Goal: Communication & Community: Participate in discussion

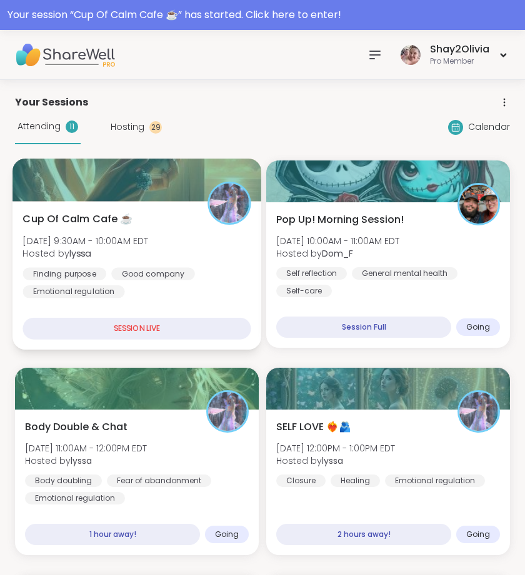
click at [157, 260] on div "Cup Of Calm Cafe ☕️ [DATE] 9:30AM - 10:00AM EDT Hosted by lyssa Finding purpose…" at bounding box center [136, 255] width 228 height 87
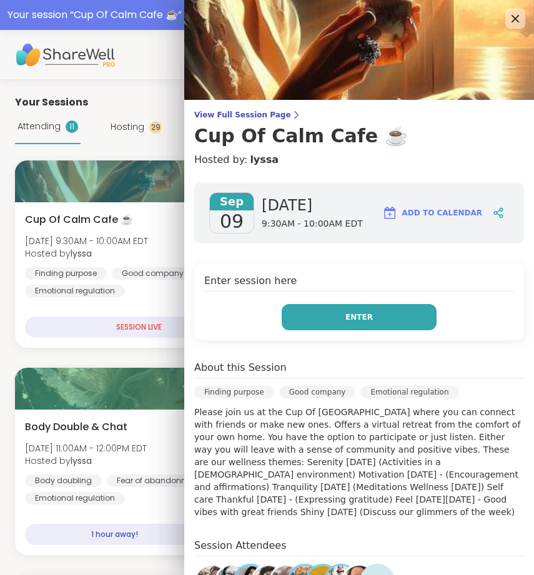
click at [315, 305] on button "Enter" at bounding box center [359, 317] width 155 height 26
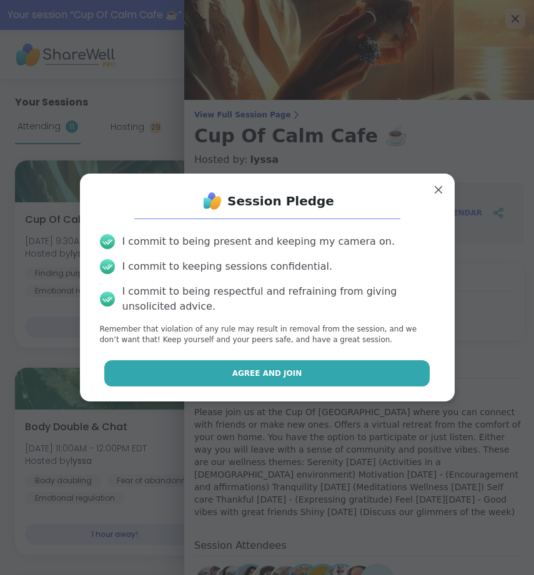
click at [313, 362] on button "Agree and Join" at bounding box center [266, 373] width 325 height 26
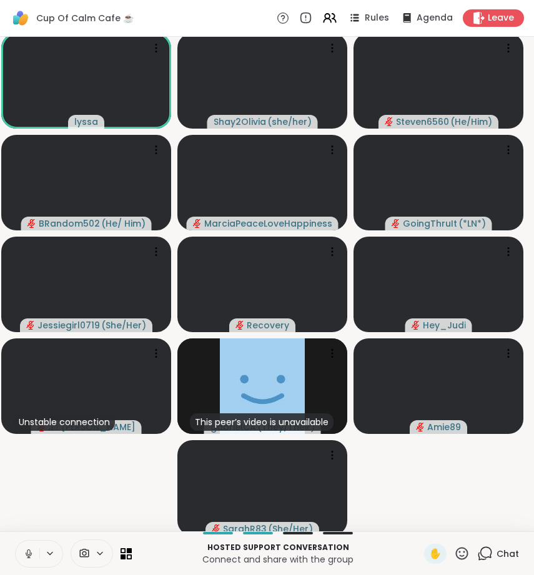
click at [34, 552] on icon at bounding box center [28, 553] width 11 height 11
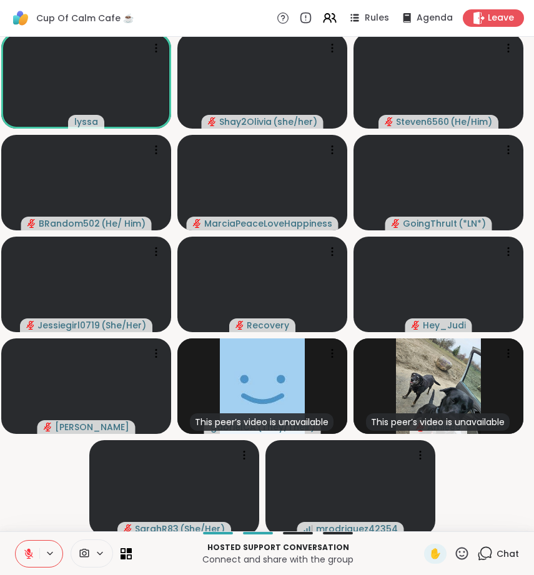
click at [480, 557] on icon at bounding box center [486, 552] width 12 height 11
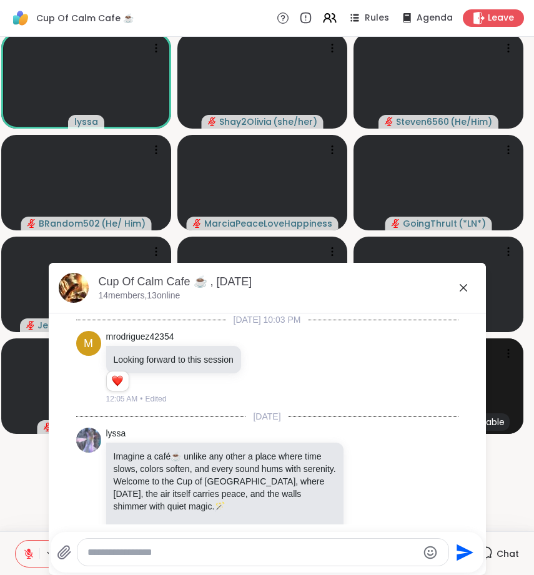
scroll to position [1144, 0]
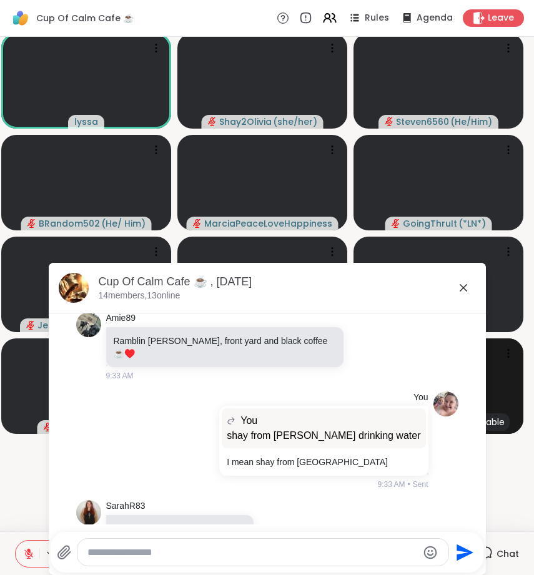
click at [265, 564] on div at bounding box center [262, 552] width 371 height 27
click at [265, 558] on div at bounding box center [262, 552] width 371 height 27
click at [259, 549] on textarea "Type your message" at bounding box center [252, 553] width 330 height 12
type textarea "*"
type textarea "*******"
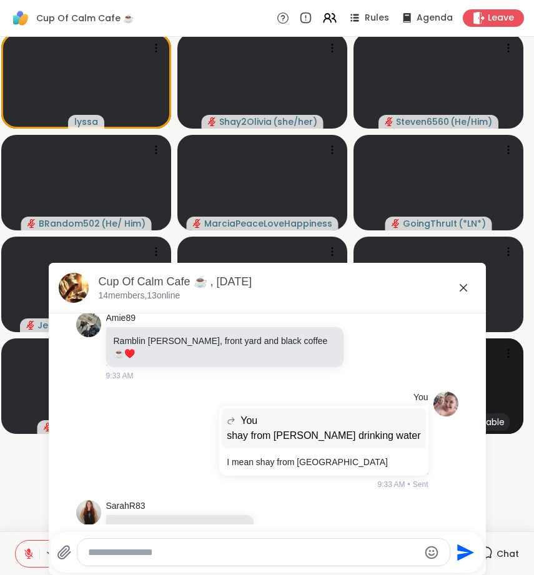
scroll to position [1210, 0]
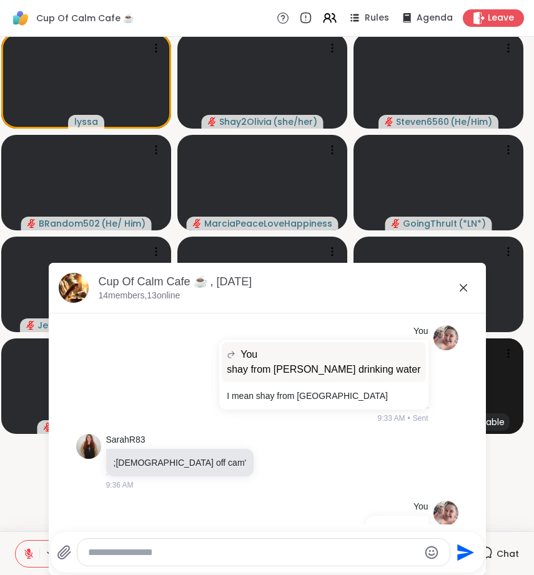
click at [460, 286] on icon at bounding box center [463, 287] width 7 height 7
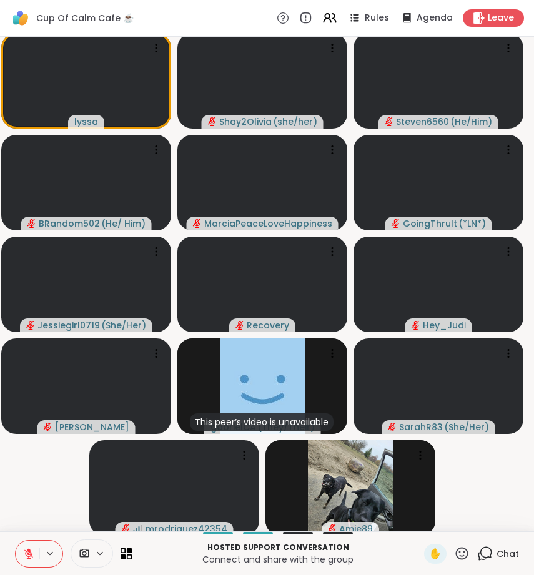
click at [484, 555] on div "Chat" at bounding box center [498, 554] width 42 height 20
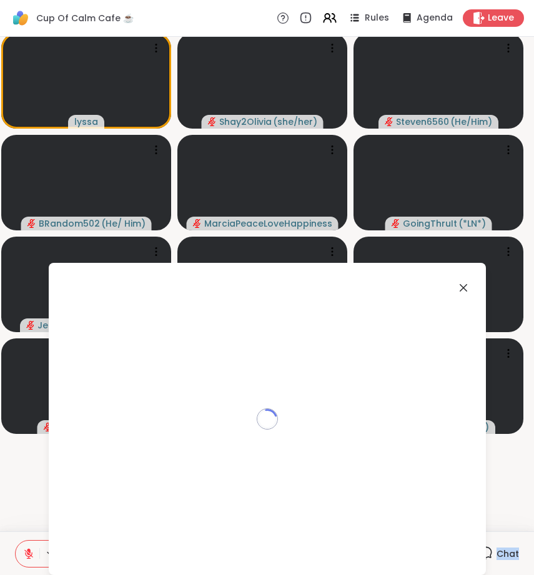
click at [484, 555] on div "Chat" at bounding box center [498, 554] width 42 height 20
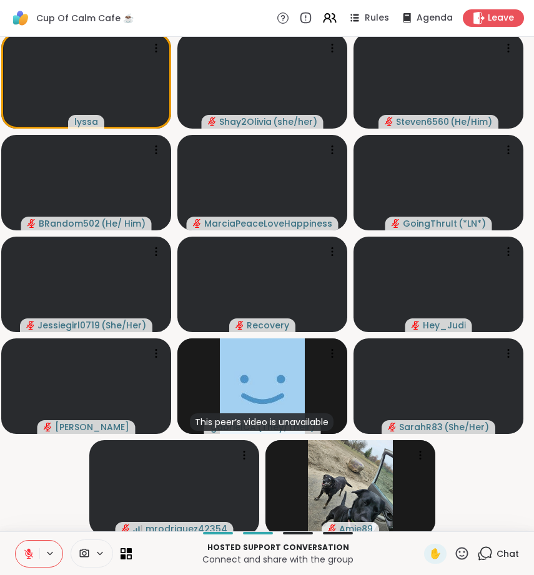
click at [497, 548] on span "Chat" at bounding box center [508, 554] width 22 height 12
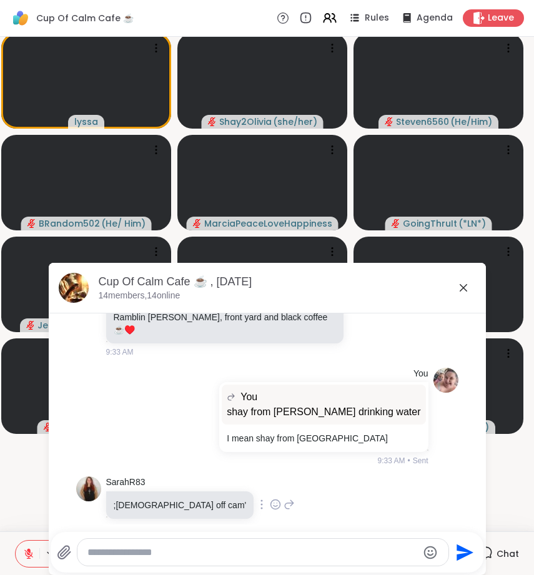
scroll to position [1162, 0]
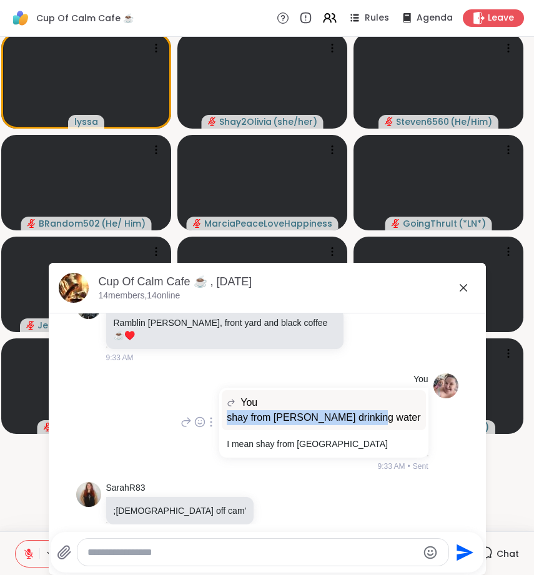
drag, startPoint x: 260, startPoint y: 379, endPoint x: 402, endPoint y: 388, distance: 141.5
click at [402, 390] on div "You shay from [PERSON_NAME] drinking water" at bounding box center [324, 410] width 204 height 40
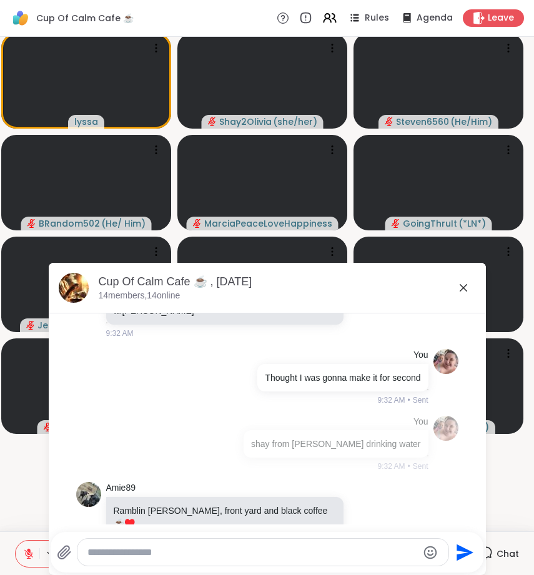
copy p "shay from [PERSON_NAME] drinking water"
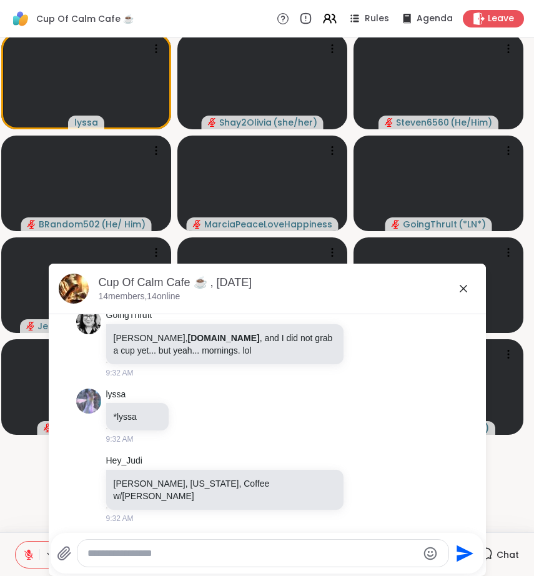
scroll to position [1210, 0]
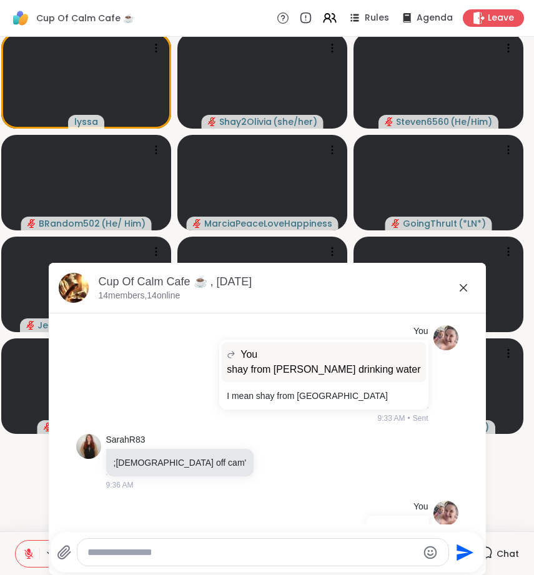
click at [461, 288] on icon at bounding box center [463, 287] width 15 height 15
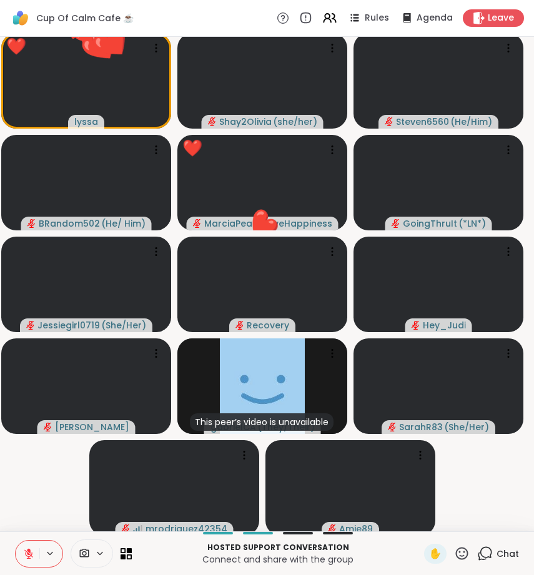
click at [455, 558] on icon at bounding box center [462, 554] width 16 height 16
click at [454, 553] on icon at bounding box center [462, 554] width 16 height 16
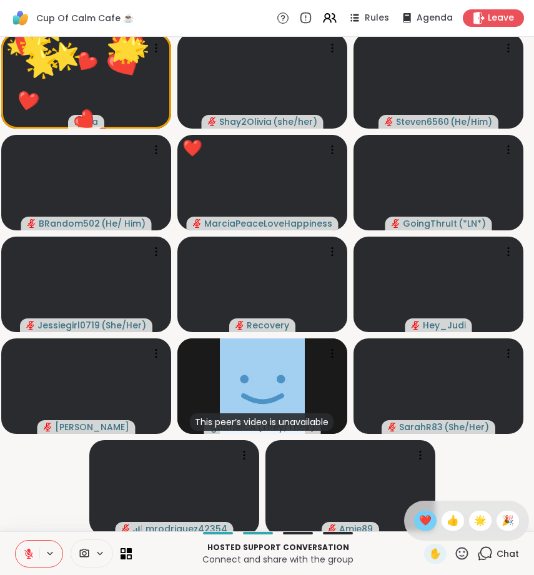
click at [422, 520] on span "❤️" at bounding box center [425, 521] width 12 height 15
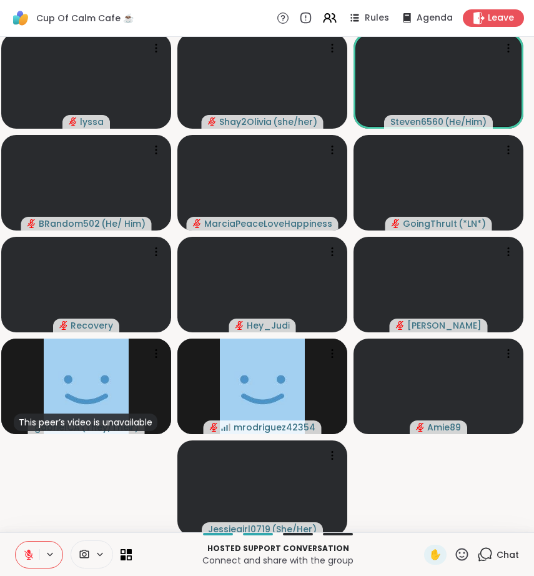
click at [489, 27] on div "Cup Of Calm Cafe ☕️ Rules Agenda Leave" at bounding box center [267, 18] width 534 height 37
click at [489, 17] on span "Leave" at bounding box center [501, 18] width 27 height 13
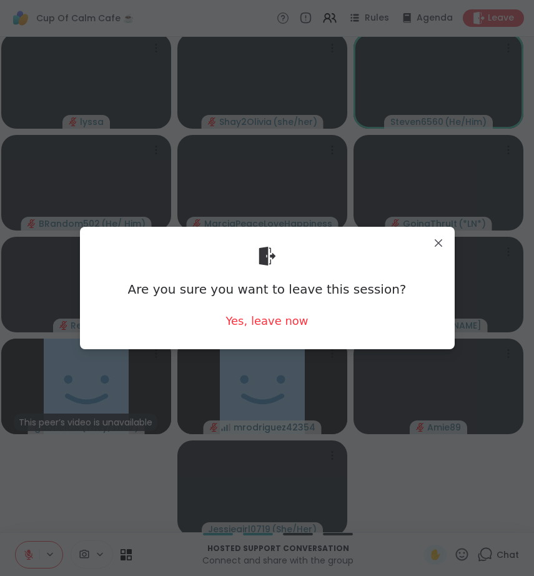
click at [248, 329] on div "Are you sure you want to leave this session? Yes, leave now" at bounding box center [267, 288] width 355 height 102
click at [248, 316] on div "Yes, leave now" at bounding box center [267, 321] width 82 height 16
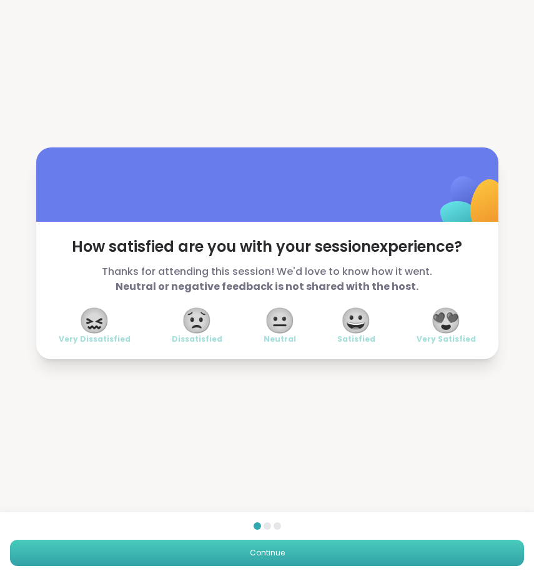
click at [275, 547] on span "Continue" at bounding box center [267, 552] width 35 height 11
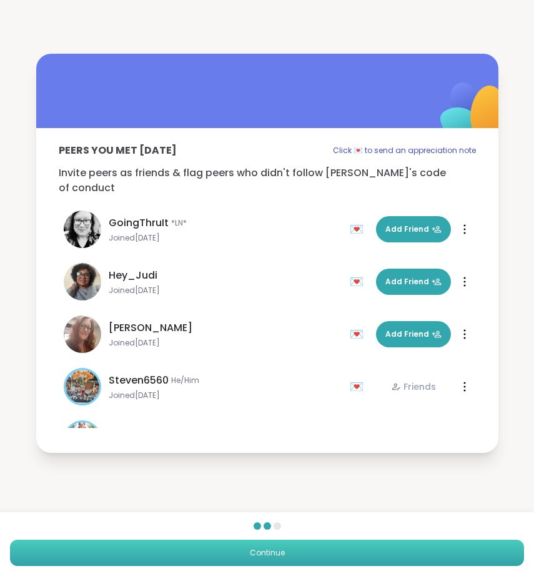
click at [299, 558] on button "Continue" at bounding box center [267, 553] width 514 height 26
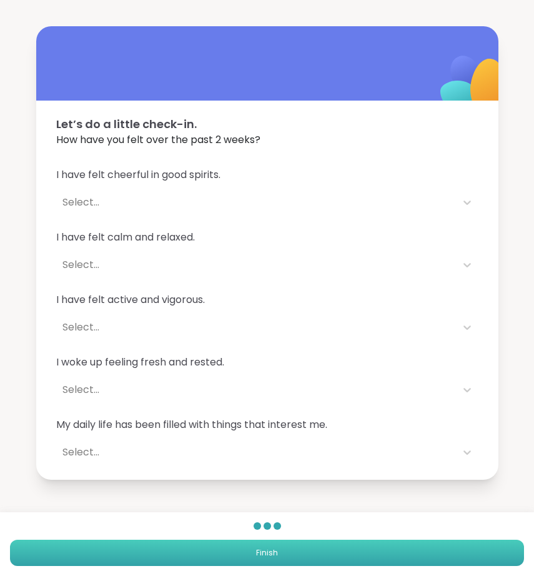
click at [297, 553] on button "Finish" at bounding box center [267, 553] width 514 height 26
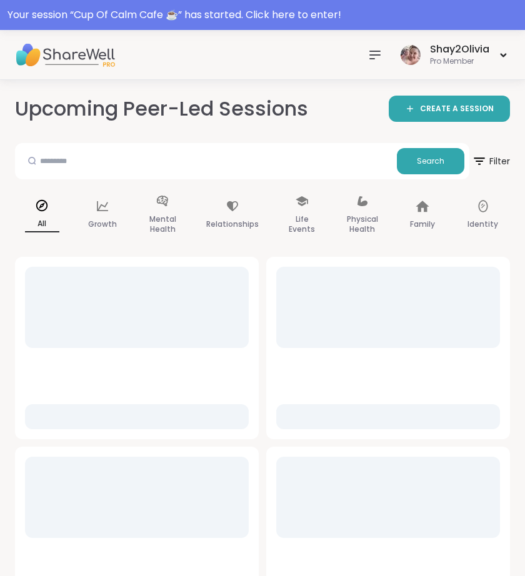
click at [379, 56] on icon at bounding box center [374, 54] width 15 height 15
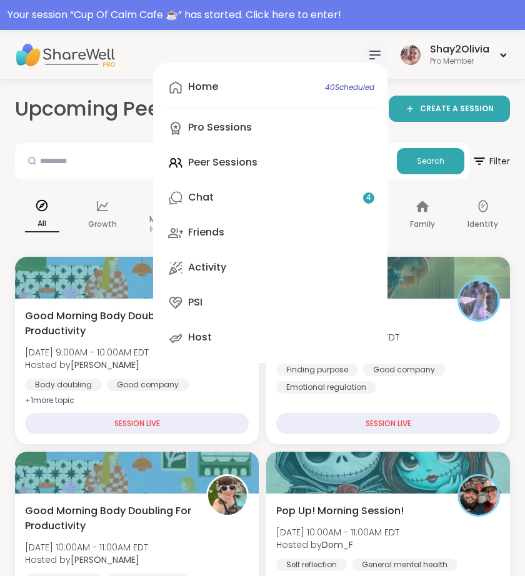
click at [274, 64] on div "Home 40 Scheduled Pro Sessions Peer Sessions Chat 4 Friends Activity PSI Host" at bounding box center [270, 212] width 234 height 300
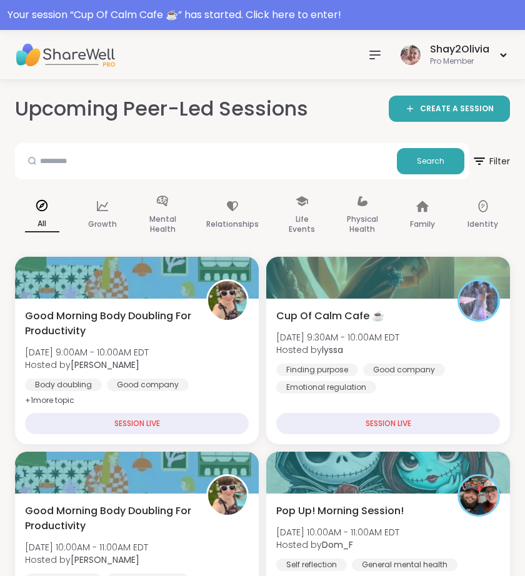
click at [375, 48] on icon at bounding box center [374, 54] width 15 height 15
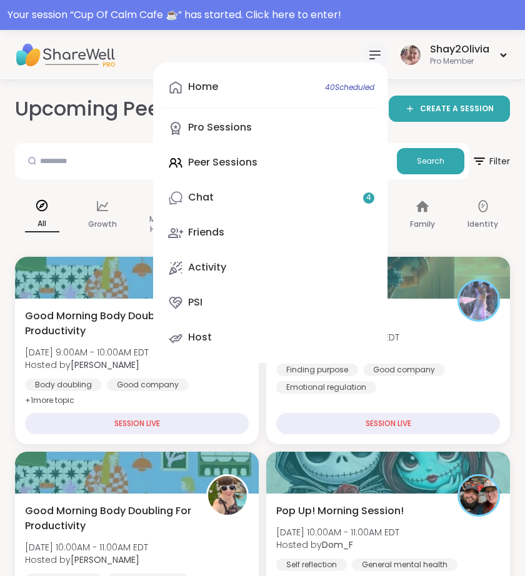
click at [221, 103] on div "Home 40 Scheduled Pro Sessions Peer Sessions Chat 4 Friends Activity PSI Host" at bounding box center [270, 212] width 234 height 300
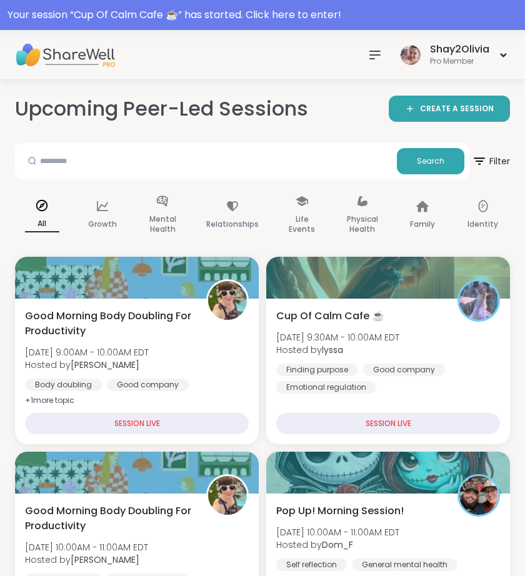
click at [374, 59] on icon at bounding box center [374, 54] width 15 height 15
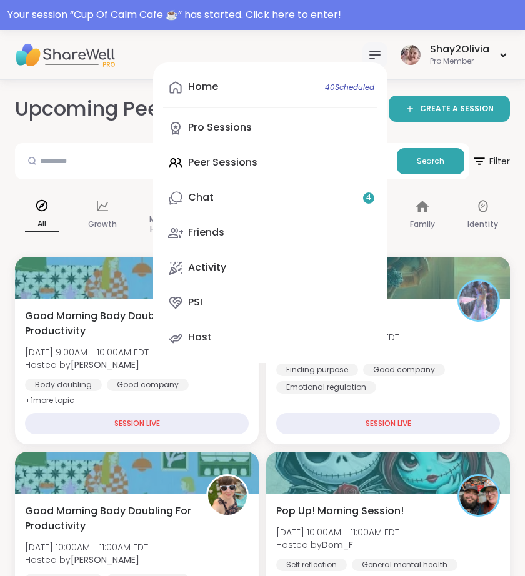
click at [373, 58] on icon at bounding box center [375, 54] width 10 height 7
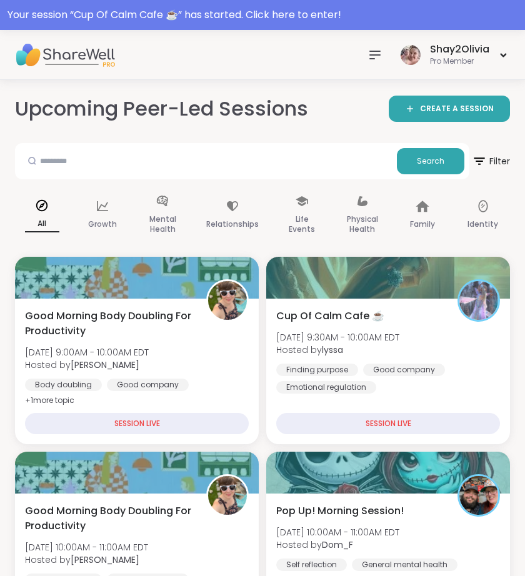
click at [373, 58] on icon at bounding box center [375, 54] width 10 height 7
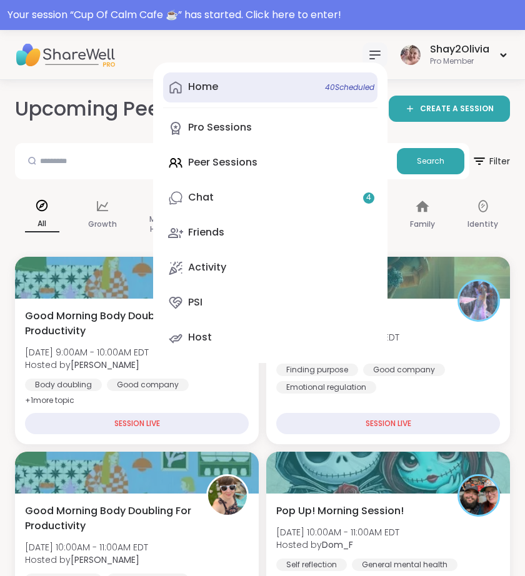
click at [226, 92] on link "Home 40 Scheduled" at bounding box center [270, 87] width 214 height 30
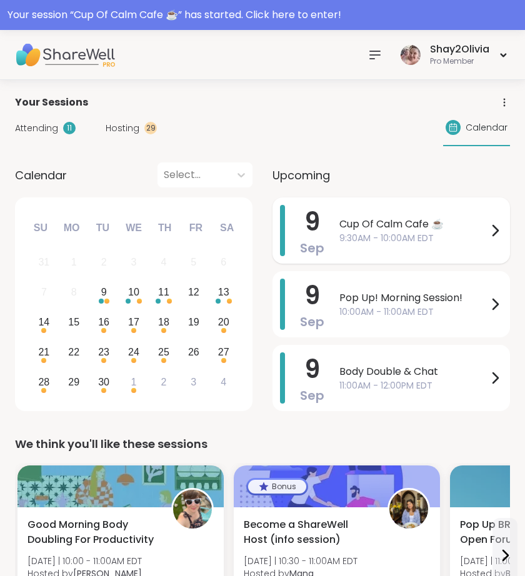
click at [335, 221] on div "[DATE] Cup Of Calm Cafe ☕️ 9:30AM - 10:00AM EDT" at bounding box center [390, 230] width 237 height 66
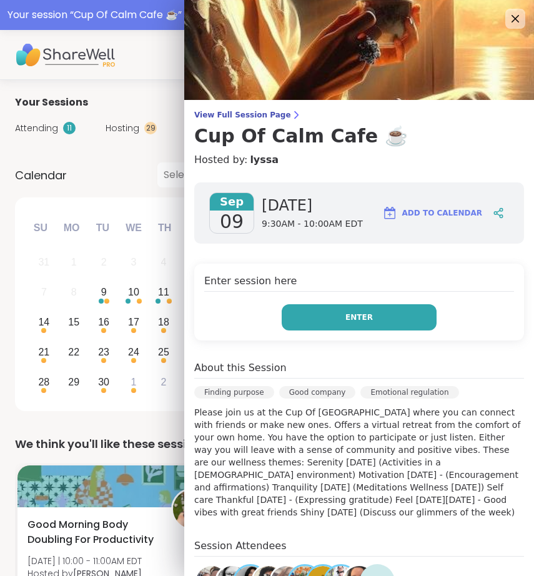
click at [365, 318] on button "Enter" at bounding box center [359, 317] width 155 height 26
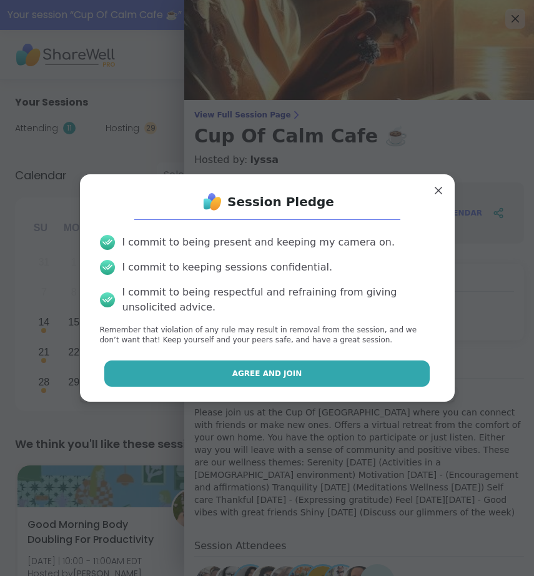
click at [334, 377] on button "Agree and Join" at bounding box center [266, 373] width 325 height 26
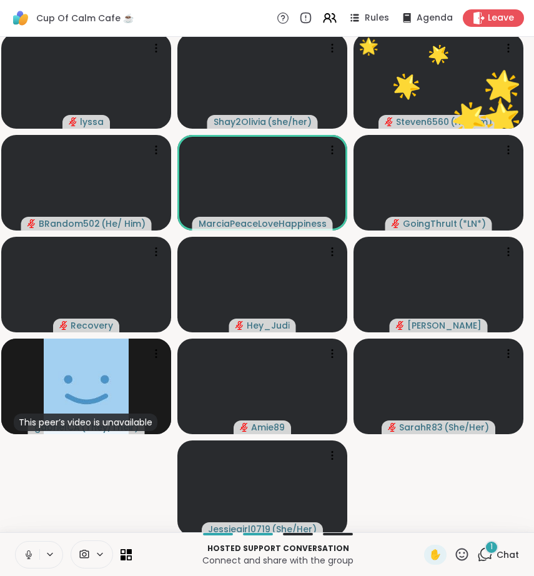
click at [479, 555] on icon at bounding box center [485, 555] width 16 height 16
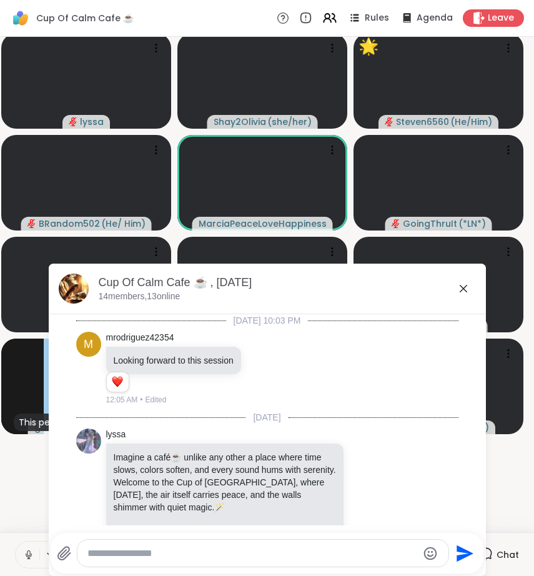
scroll to position [1561, 0]
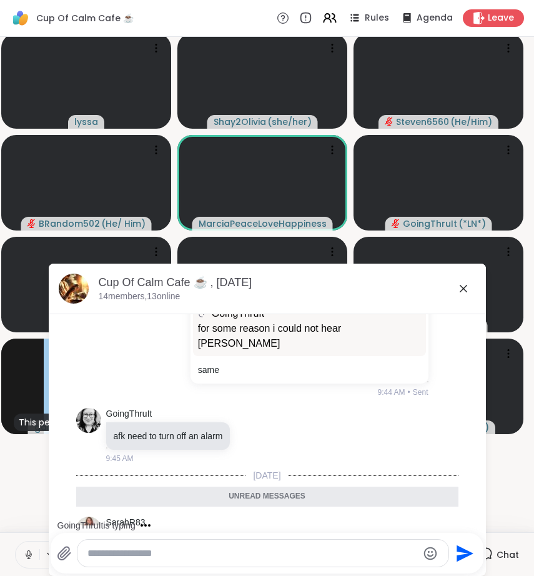
click at [456, 283] on icon at bounding box center [463, 288] width 15 height 15
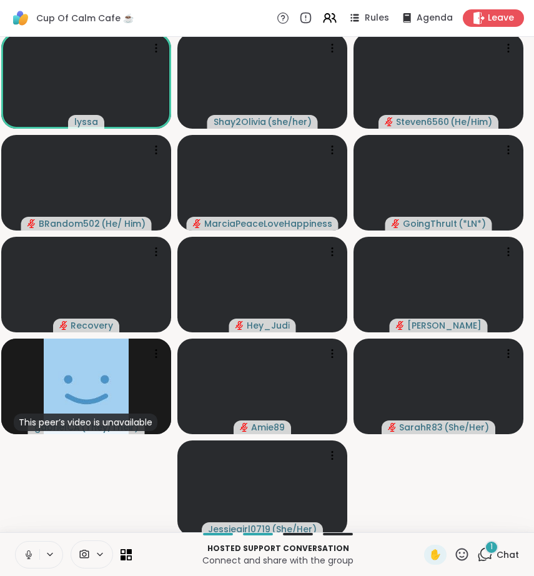
click at [477, 551] on icon at bounding box center [485, 555] width 16 height 16
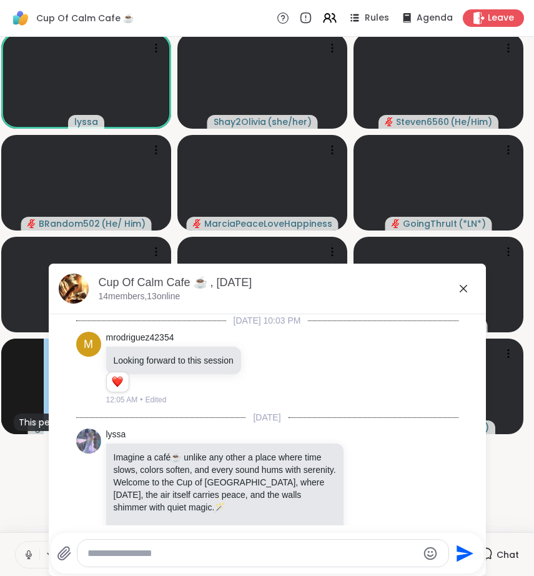
scroll to position [1628, 0]
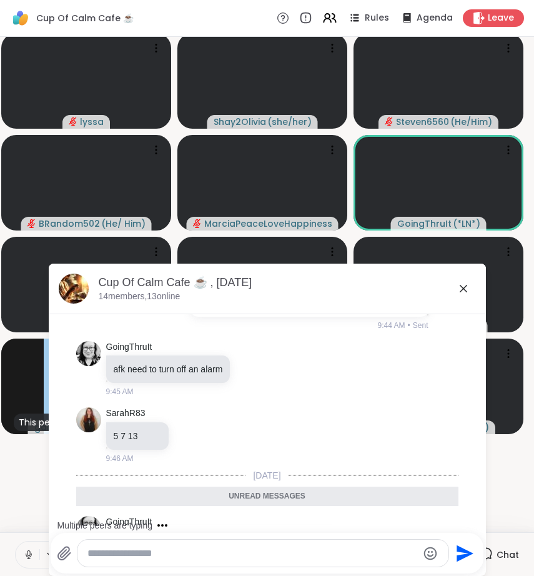
click at [191, 557] on textarea "Type your message" at bounding box center [252, 553] width 330 height 12
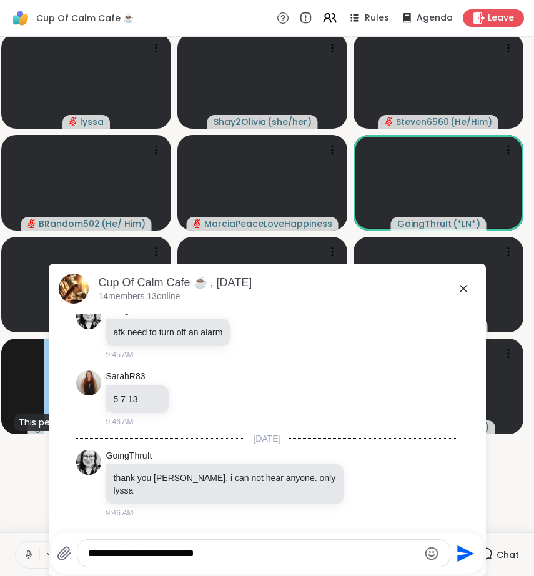
type textarea "**********"
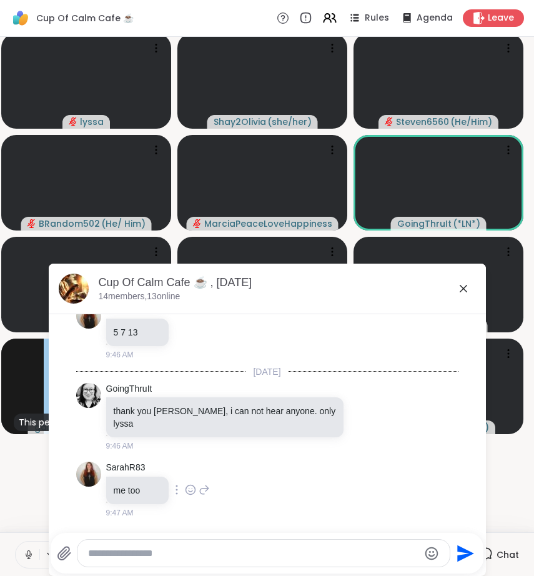
click at [200, 485] on icon at bounding box center [204, 489] width 9 height 9
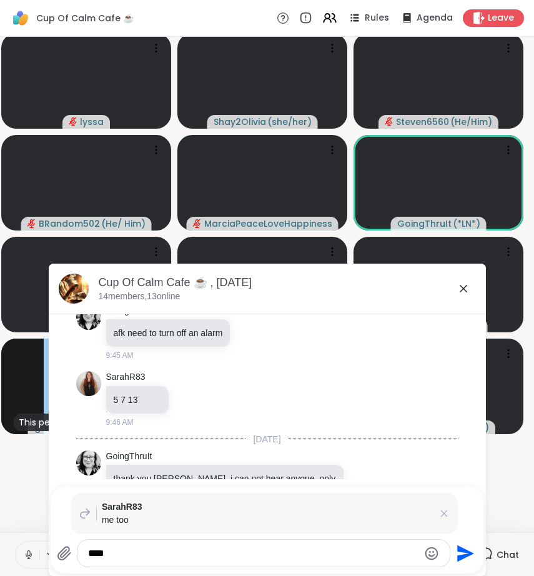
scroll to position [1646, 0]
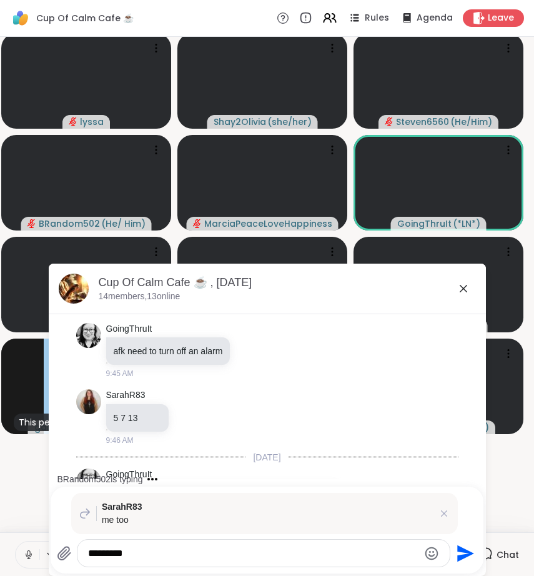
type textarea "**********"
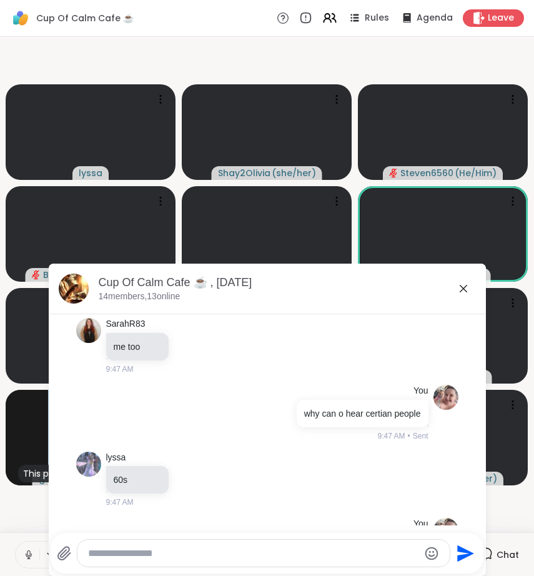
scroll to position [1875, 0]
click at [458, 295] on icon at bounding box center [463, 288] width 15 height 15
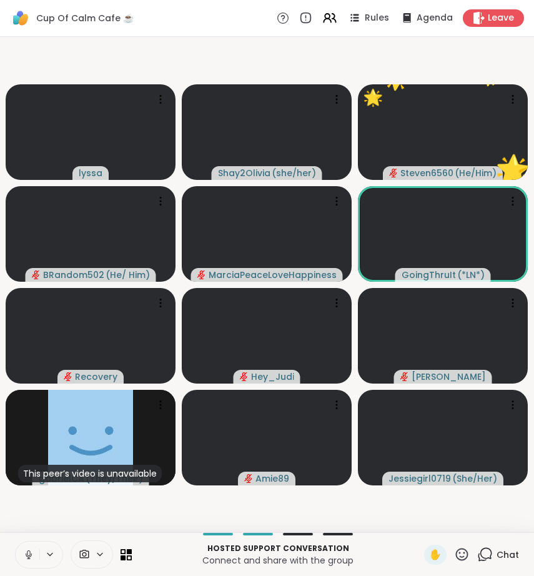
click at [497, 555] on span "Chat" at bounding box center [508, 554] width 22 height 12
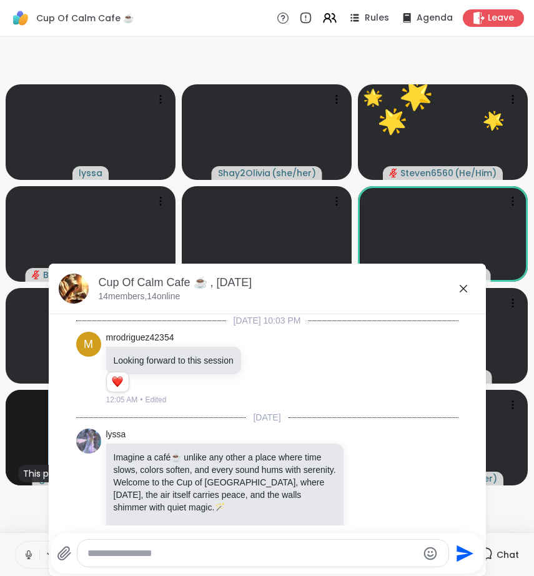
scroll to position [1895, 0]
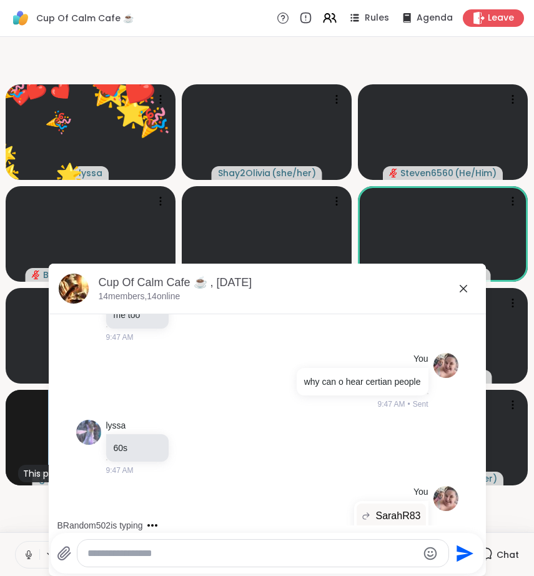
click at [457, 287] on icon at bounding box center [463, 288] width 15 height 15
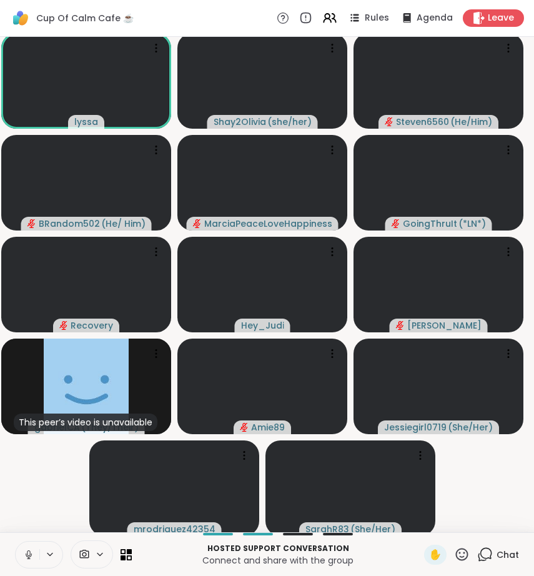
click at [482, 551] on icon at bounding box center [486, 553] width 12 height 11
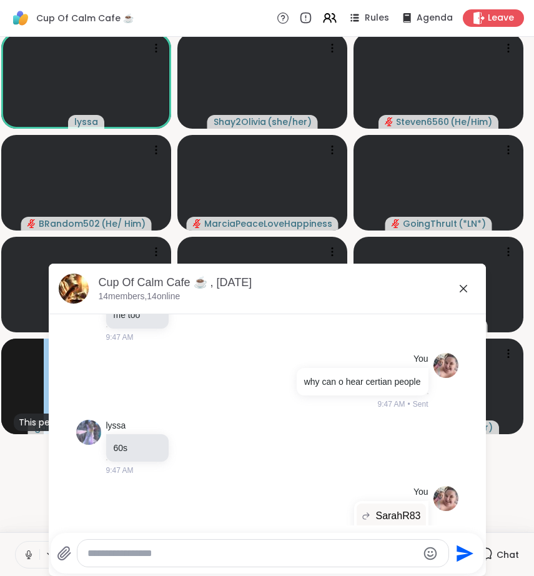
click at [462, 285] on icon at bounding box center [463, 288] width 15 height 15
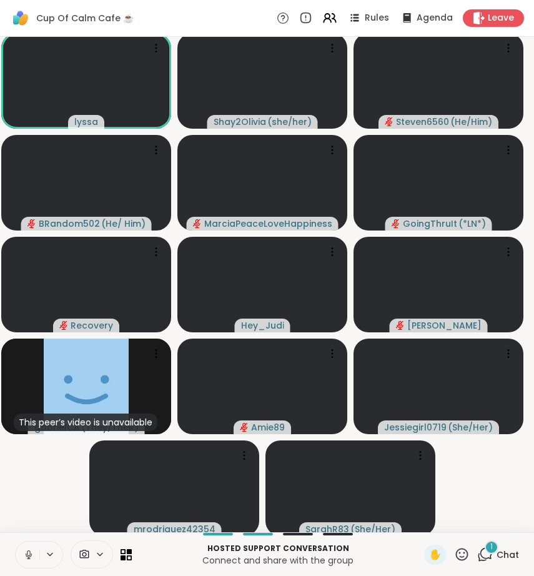
click at [490, 550] on span "1" at bounding box center [491, 547] width 2 height 11
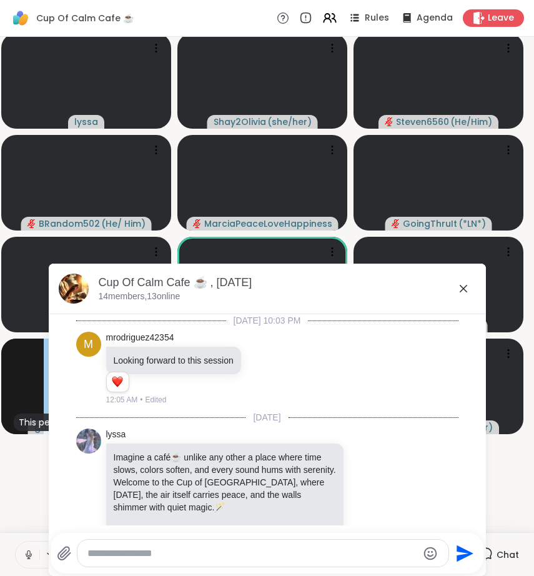
scroll to position [2028, 0]
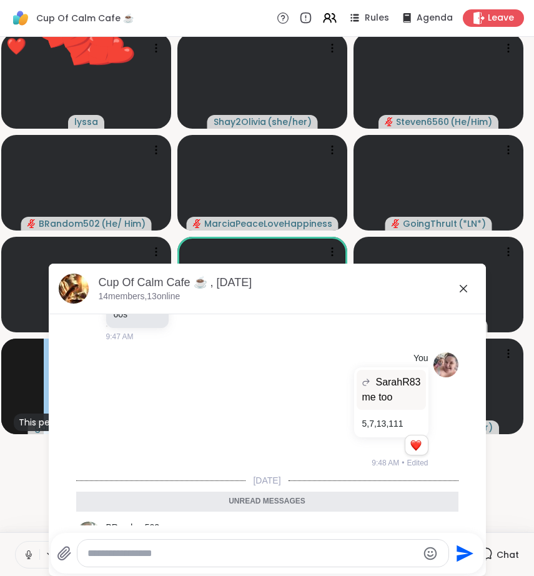
click at [349, 557] on textarea "Type your message" at bounding box center [252, 553] width 330 height 12
type textarea "*"
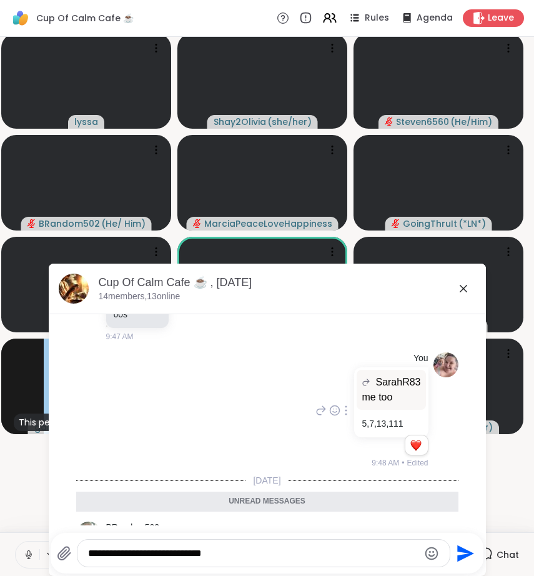
type textarea "**********"
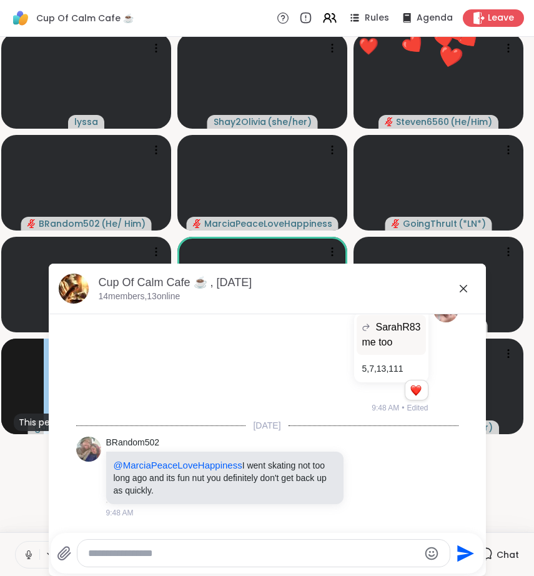
click at [460, 290] on icon at bounding box center [463, 288] width 7 height 7
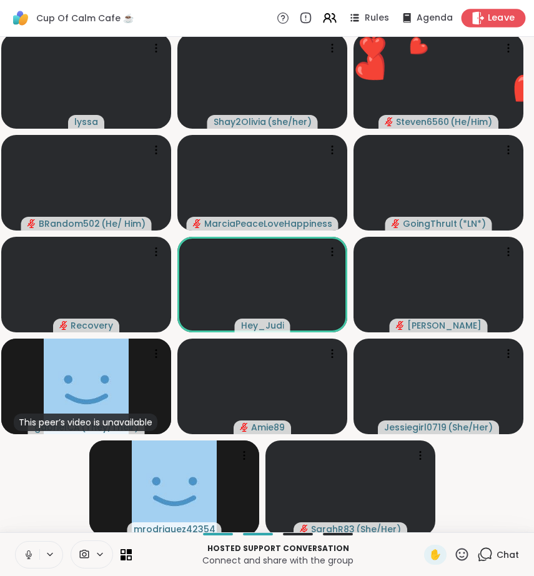
click at [496, 22] on span "Leave" at bounding box center [501, 18] width 27 height 13
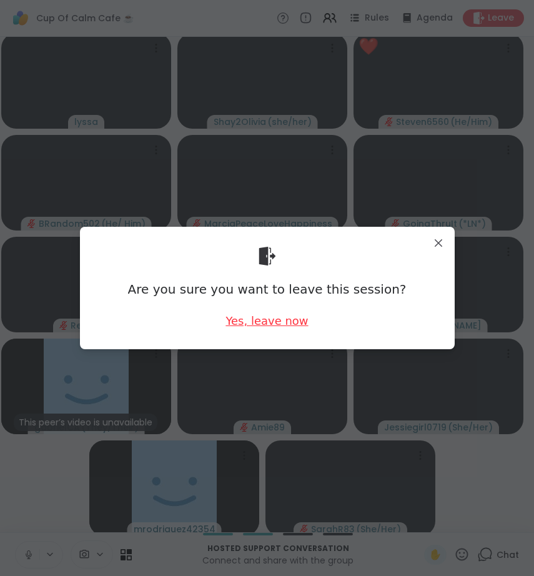
click at [264, 323] on div "Yes, leave now" at bounding box center [267, 321] width 82 height 16
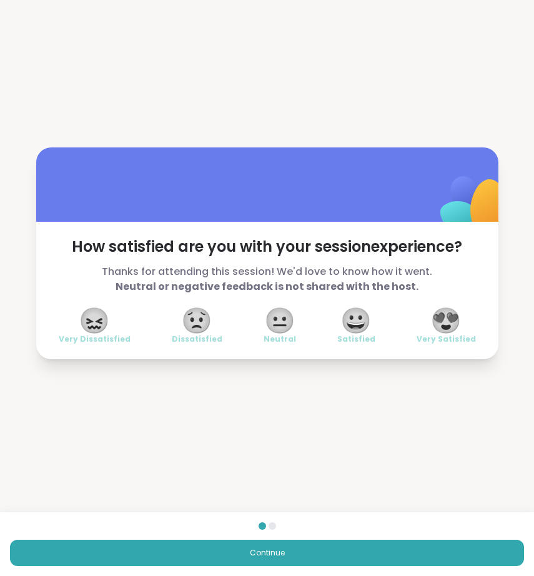
click at [451, 566] on div "Continue" at bounding box center [267, 544] width 534 height 64
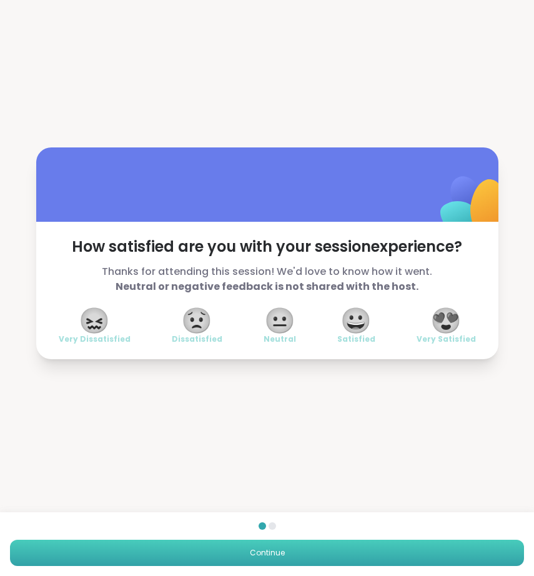
click at [451, 560] on button "Continue" at bounding box center [267, 553] width 514 height 26
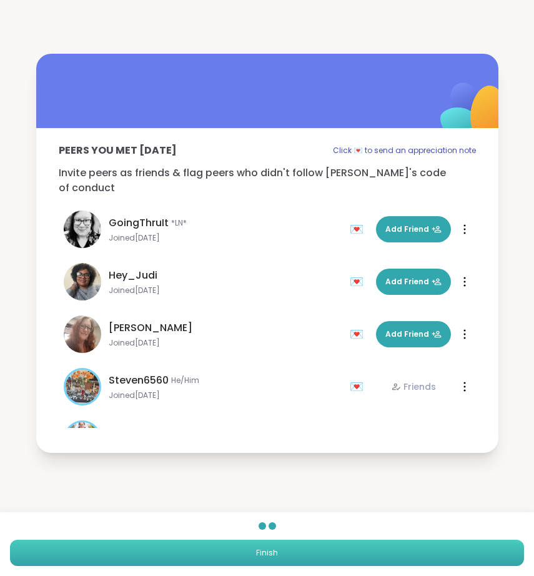
click at [451, 560] on button "Finish" at bounding box center [267, 553] width 514 height 26
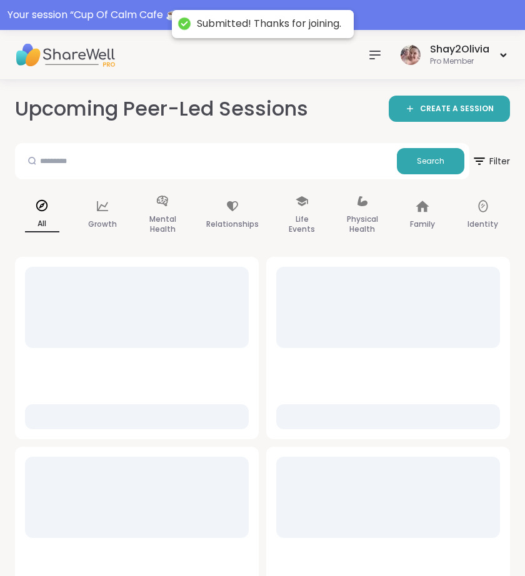
click at [497, 69] on div "Shay2Olivia Pro Member" at bounding box center [262, 55] width 525 height 50
click at [498, 44] on div "Shay2Olivia Pro Member" at bounding box center [453, 54] width 112 height 29
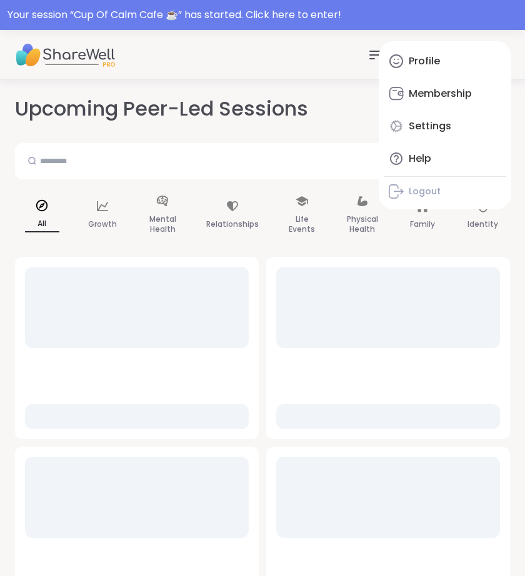
click at [189, 269] on div at bounding box center [137, 307] width 224 height 81
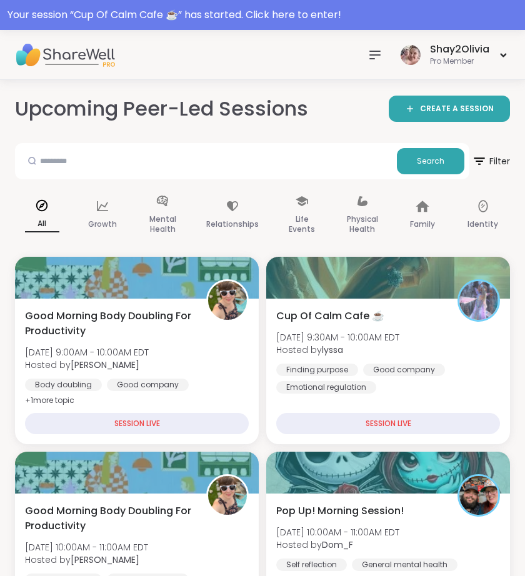
click at [352, 38] on div "Shay2Olivia Pro Member" at bounding box center [262, 55] width 525 height 50
click at [362, 46] on div "Shay2Olivia Pro Member" at bounding box center [262, 55] width 525 height 50
click at [370, 61] on icon at bounding box center [374, 54] width 15 height 15
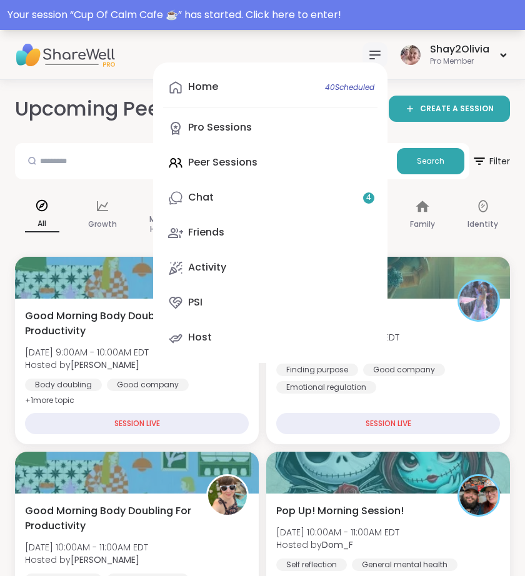
click at [329, 27] on div "Your session “ Cup Of Calm Cafe ☕️ ” has started. Click here to enter!" at bounding box center [262, 15] width 525 height 30
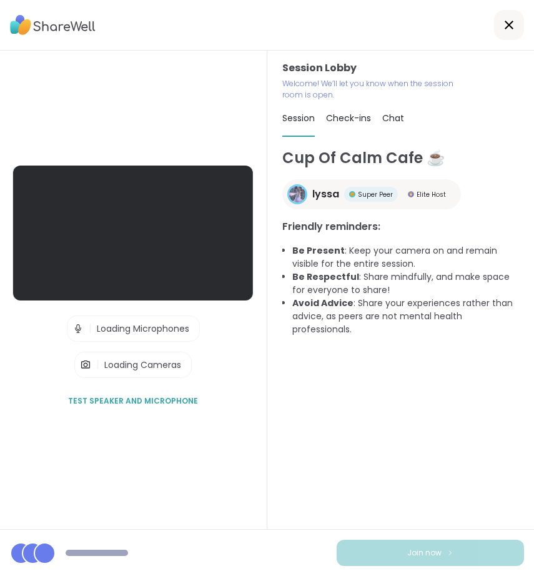
click at [316, 17] on div at bounding box center [267, 25] width 534 height 51
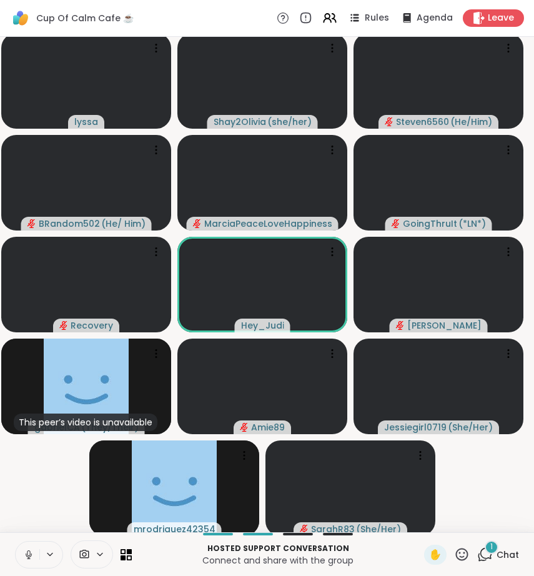
click at [488, 550] on div "1" at bounding box center [492, 547] width 14 height 14
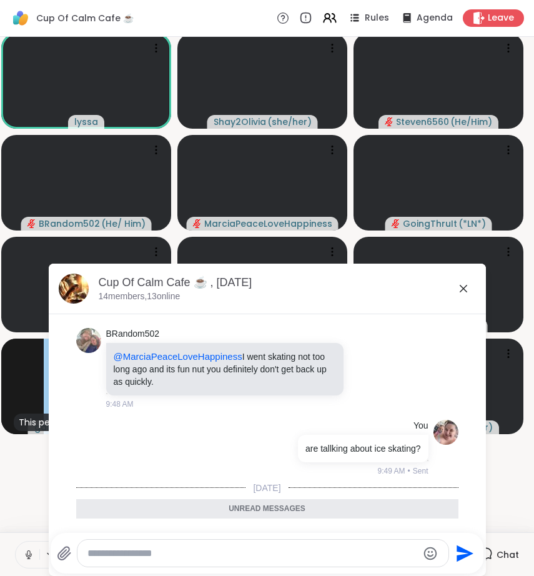
scroll to position [2149, 0]
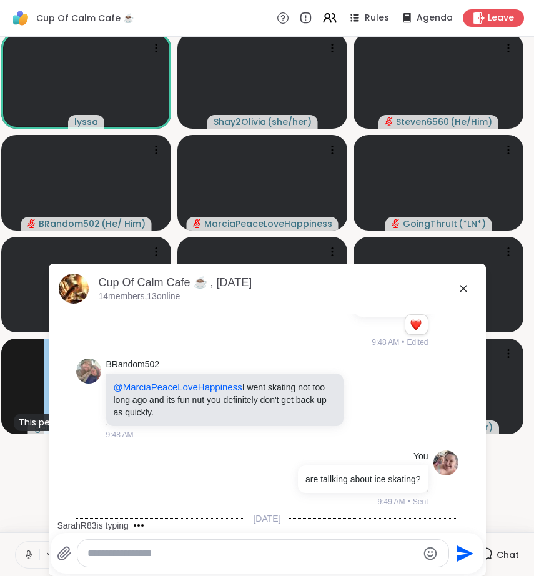
click at [458, 285] on icon at bounding box center [463, 288] width 15 height 15
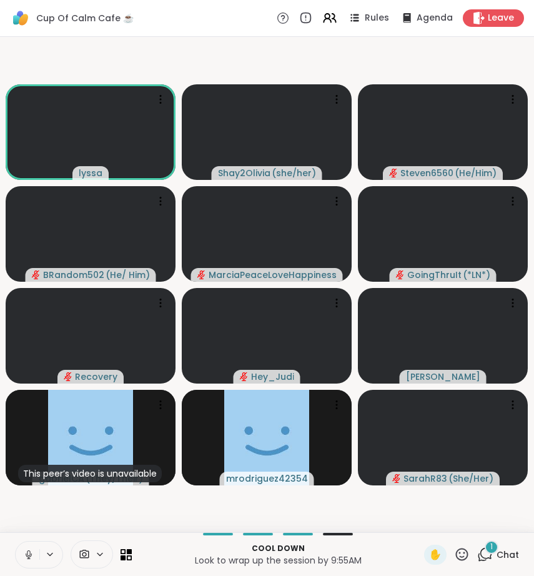
click at [497, 559] on span "Chat" at bounding box center [508, 554] width 22 height 12
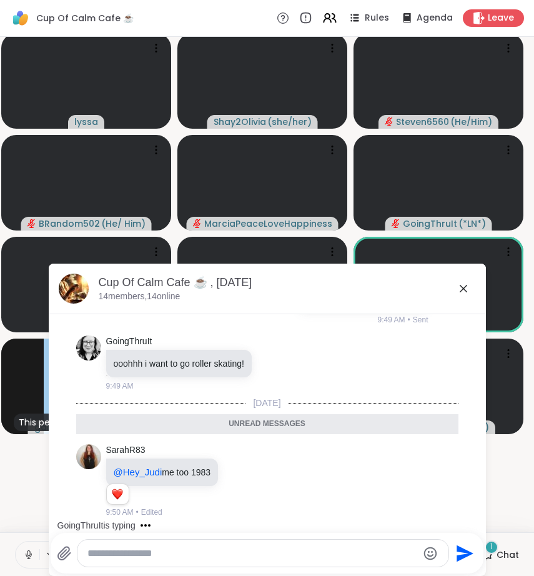
scroll to position [2301, 0]
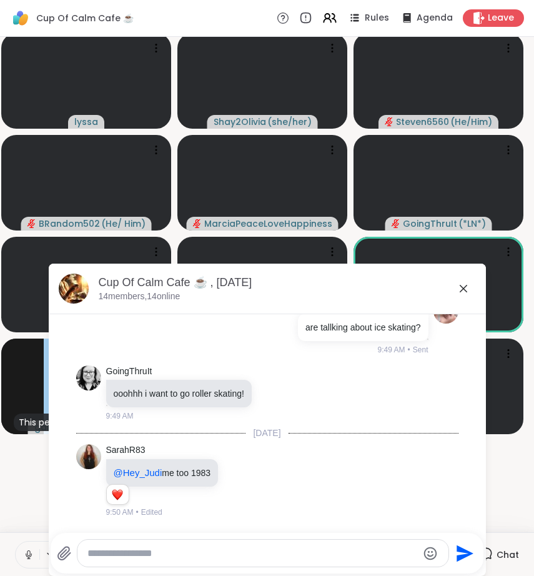
click at [149, 552] on textarea "Type your message" at bounding box center [252, 553] width 330 height 12
type textarea "*"
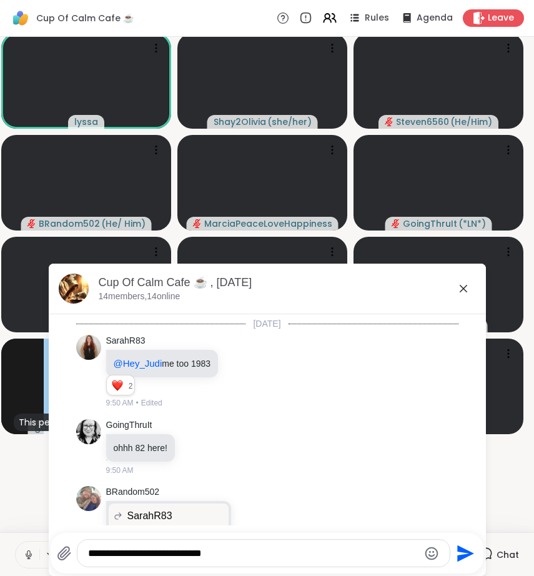
click at [146, 555] on textarea "**********" at bounding box center [253, 553] width 330 height 12
drag, startPoint x: 148, startPoint y: 555, endPoint x: 136, endPoint y: 555, distance: 12.5
click at [136, 555] on textarea "**********" at bounding box center [253, 553] width 330 height 12
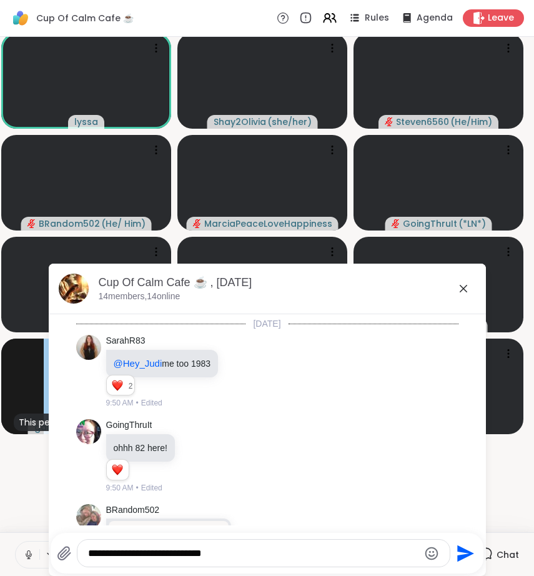
click at [230, 559] on textarea "**********" at bounding box center [253, 553] width 330 height 12
type textarea "**********"
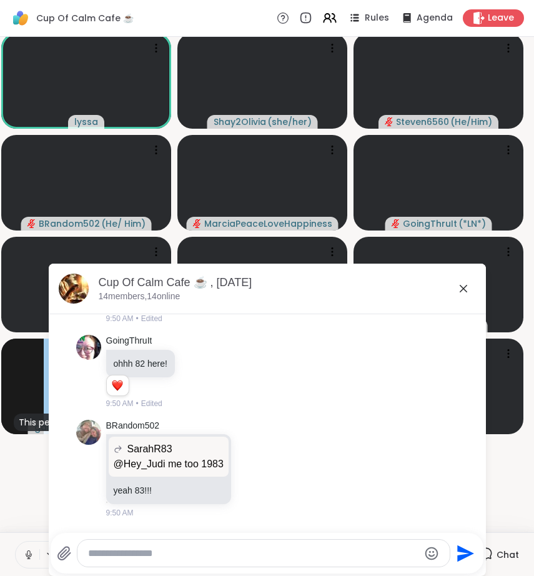
click at [461, 285] on icon at bounding box center [463, 288] width 7 height 7
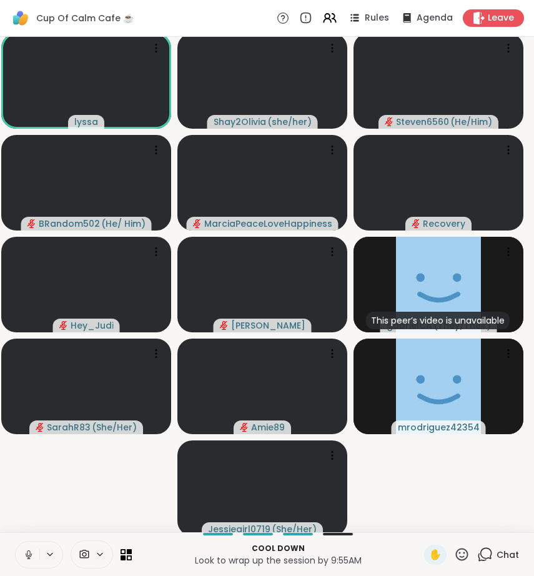
click at [22, 549] on button at bounding box center [28, 555] width 24 height 26
click at [482, 560] on icon at bounding box center [485, 555] width 16 height 16
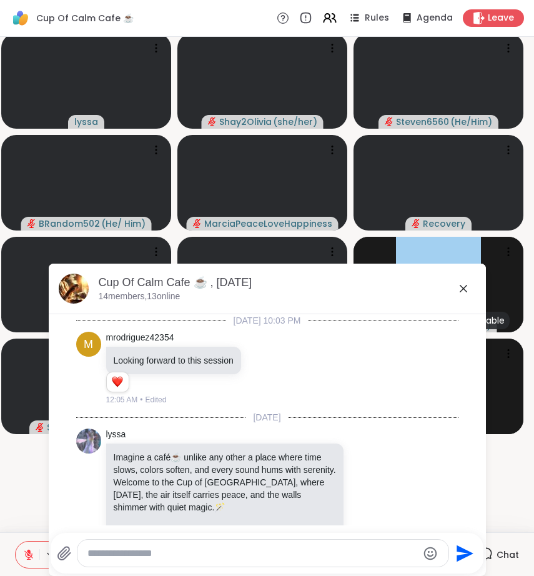
scroll to position [2482, 0]
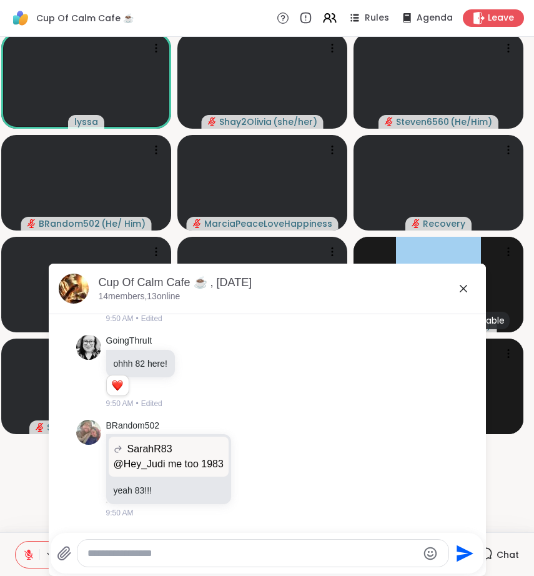
click at [460, 291] on icon at bounding box center [463, 288] width 15 height 15
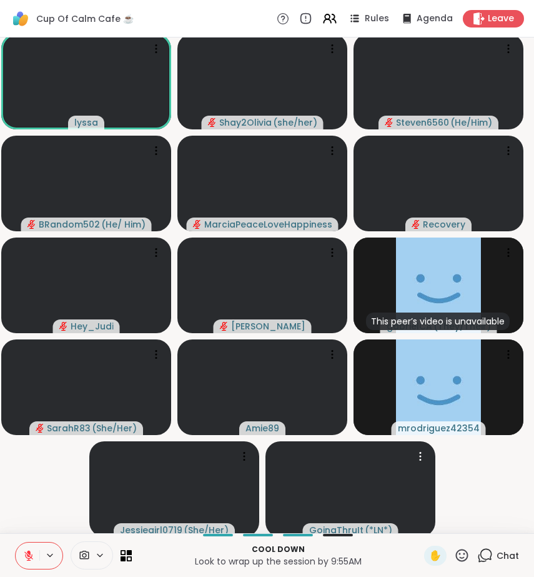
scroll to position [0, 2]
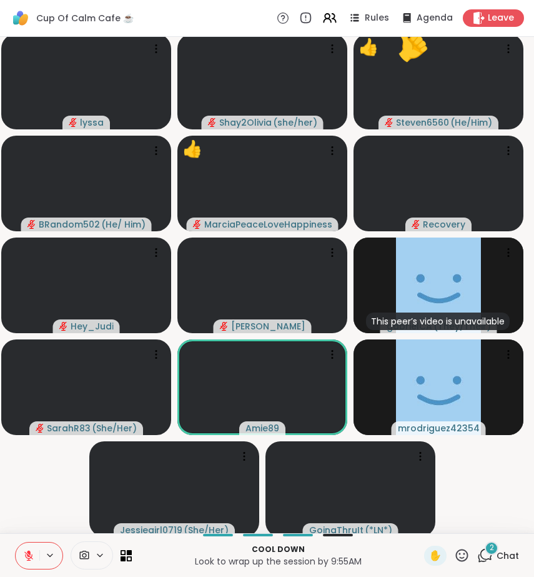
click at [477, 553] on icon at bounding box center [485, 555] width 16 height 16
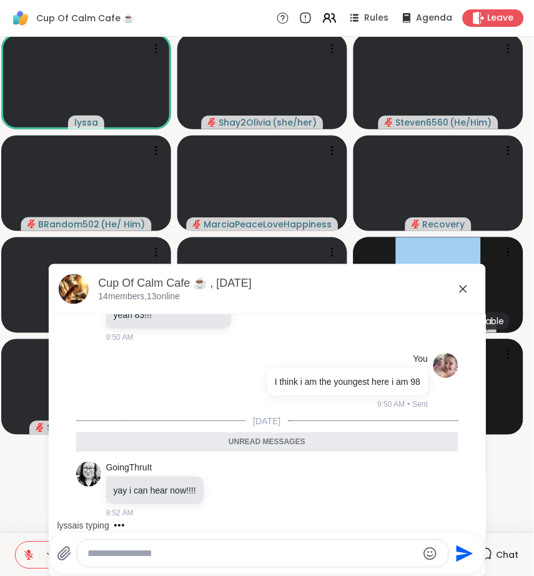
scroll to position [2694, 0]
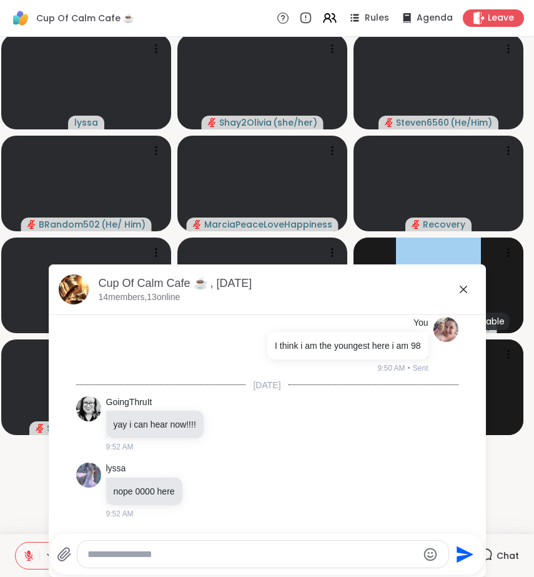
click at [463, 289] on icon at bounding box center [463, 289] width 15 height 15
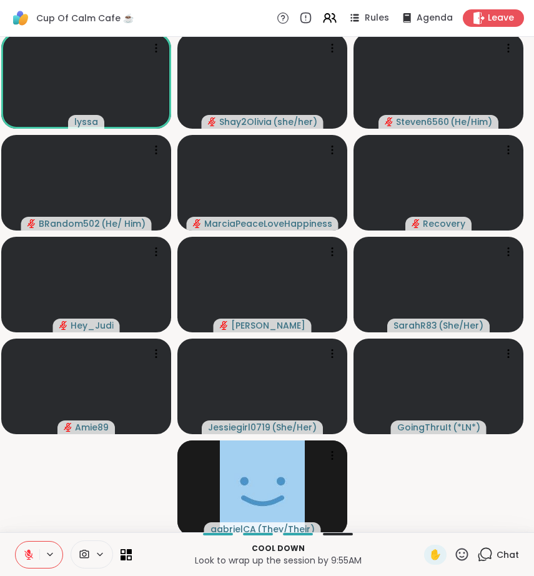
click at [486, 561] on div "Chat" at bounding box center [498, 555] width 42 height 20
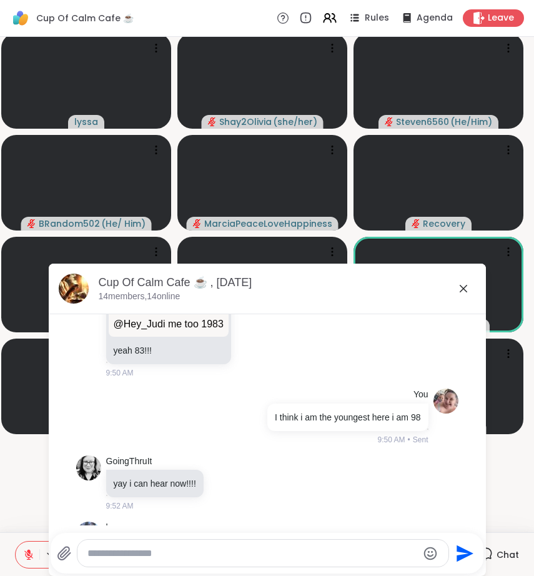
scroll to position [2612, 0]
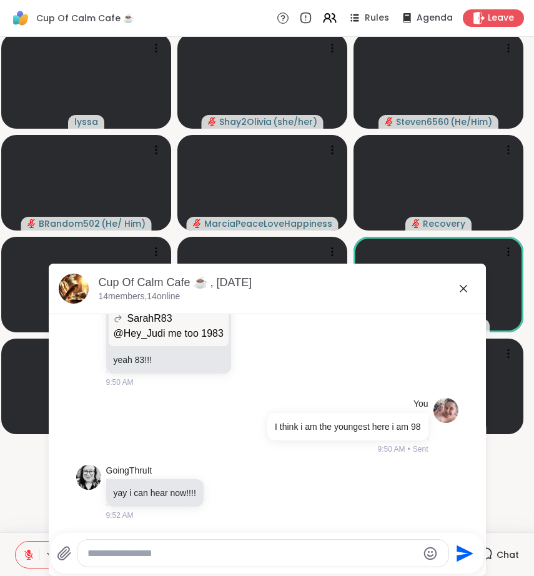
click at [223, 548] on textarea "Type your message" at bounding box center [252, 553] width 330 height 12
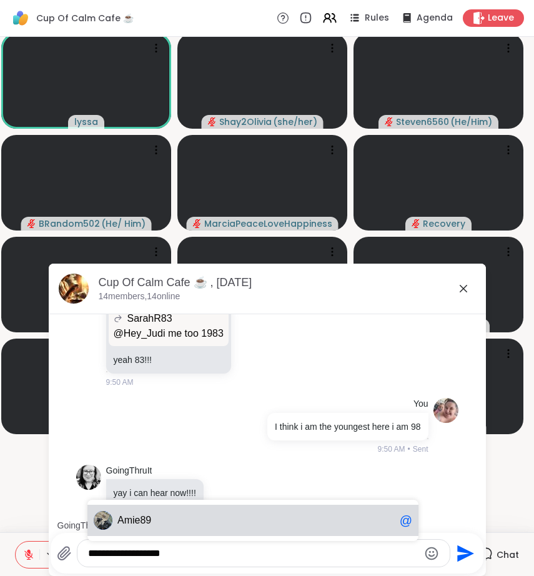
click at [199, 518] on span "Am ie89" at bounding box center [255, 520] width 277 height 12
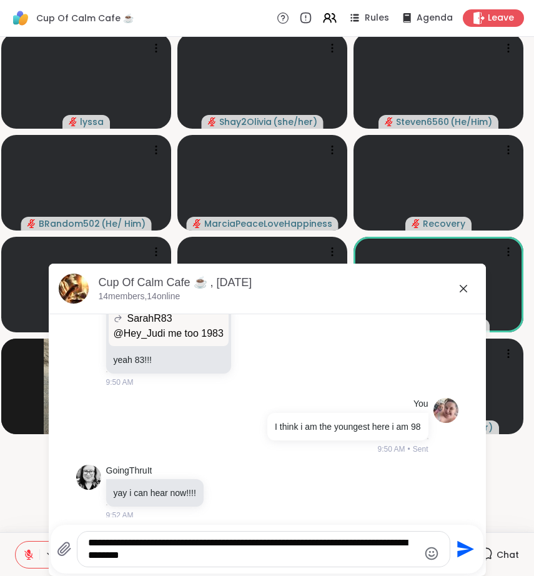
type textarea "**********"
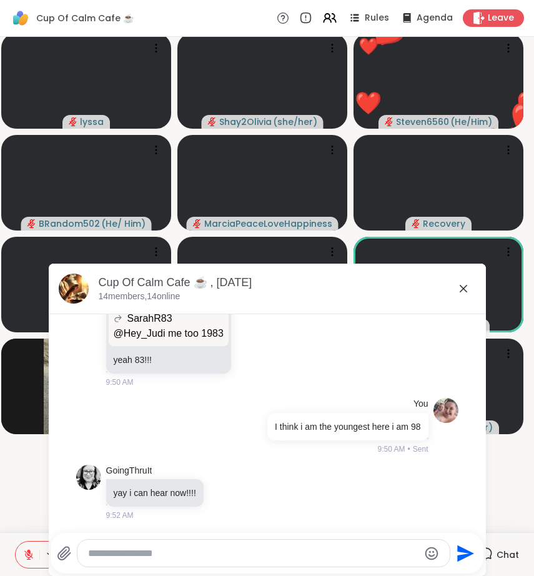
scroll to position [2761, 0]
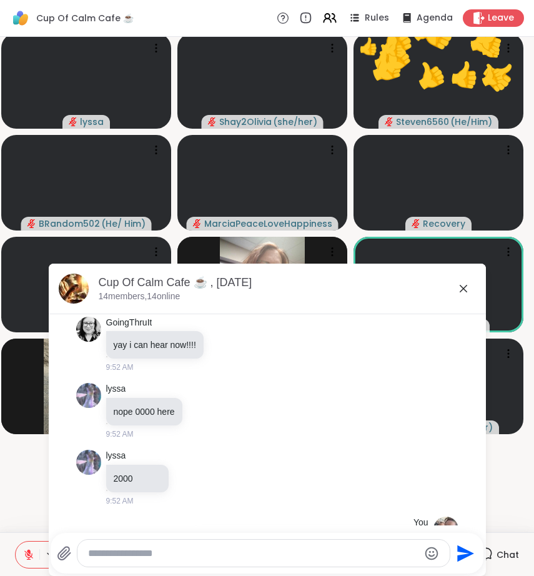
click at [460, 287] on icon at bounding box center [463, 288] width 15 height 15
